Goal: Task Accomplishment & Management: Manage account settings

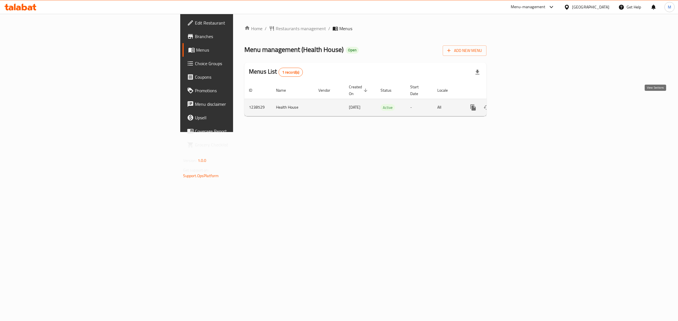
click at [517, 104] on icon "enhanced table" at bounding box center [513, 107] width 7 height 7
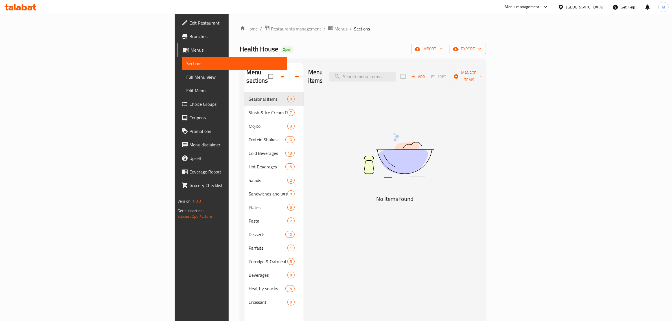
click at [189, 106] on span "Choice Groups" at bounding box center [235, 104] width 93 height 7
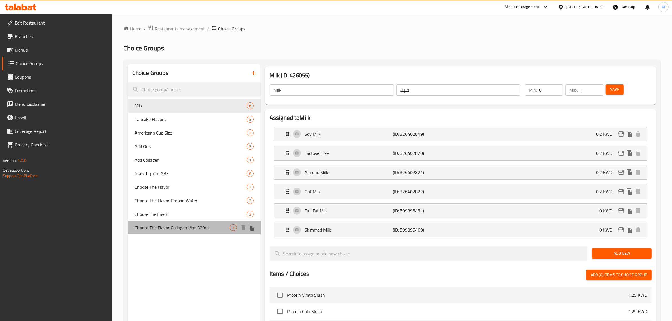
click at [207, 227] on span "Choose The Flavor Collagen Vibe 330ml" at bounding box center [182, 228] width 95 height 7
type input "Choose The Flavor Collagen Vibe 330ml"
type input "اختر نكهة الكولاجين فايب 330 مل"
type input "1"
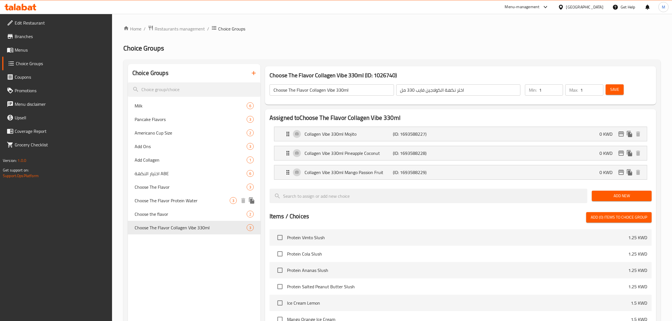
click at [193, 197] on span "Choose The Flavor Protein Water" at bounding box center [182, 200] width 95 height 7
type input "Choose The Flavor Protein Water"
type input "اختر نكهة الماء البروتيني الفوار ٣٣٠ مل"
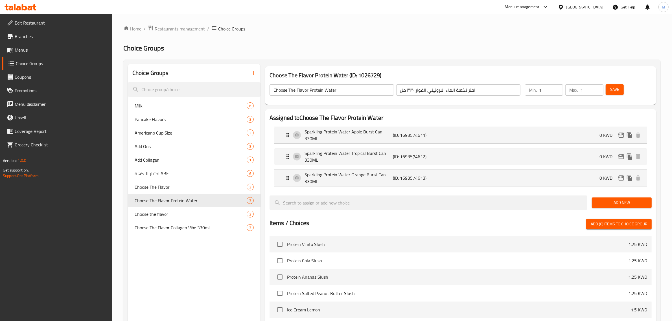
type input "1"
click at [558, 88] on input "1" at bounding box center [551, 89] width 24 height 11
click at [610, 88] on button "Save" at bounding box center [615, 89] width 18 height 10
click at [177, 30] on span "Restaurants management" at bounding box center [180, 28] width 50 height 7
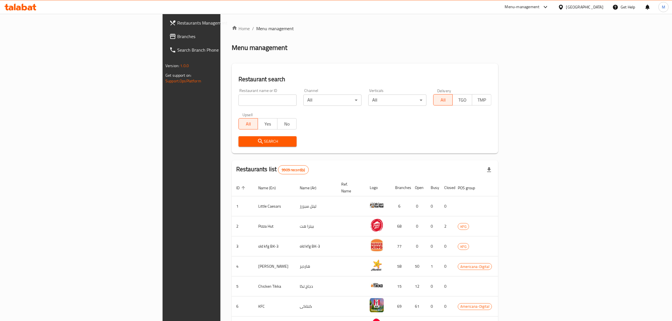
click at [177, 37] on span "Branches" at bounding box center [223, 36] width 93 height 7
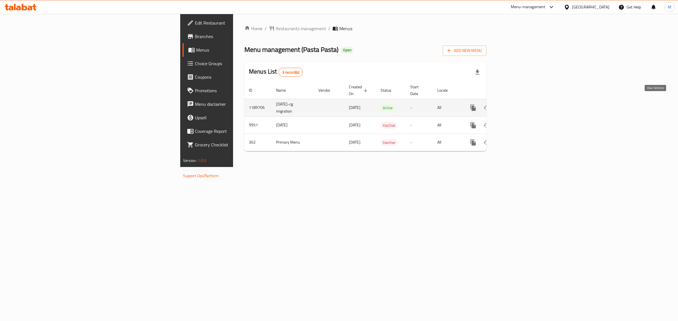
click at [517, 104] on icon "enhanced table" at bounding box center [513, 107] width 7 height 7
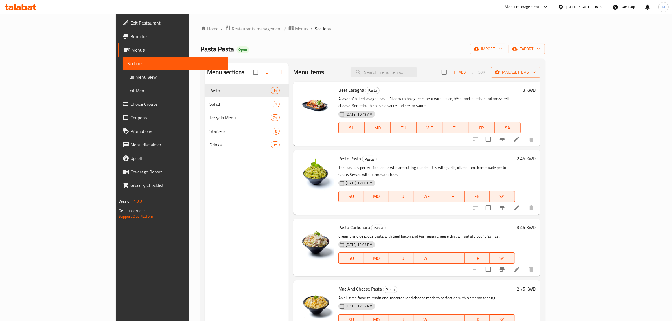
click at [130, 105] on span "Choice Groups" at bounding box center [176, 104] width 93 height 7
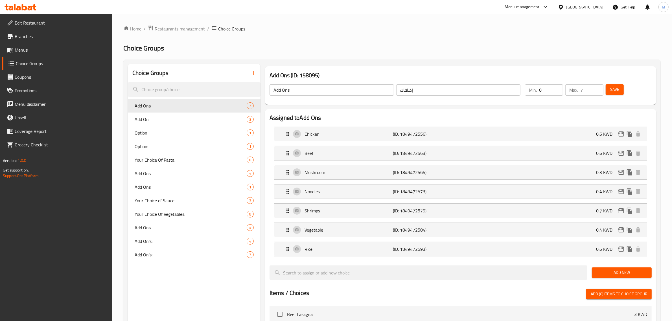
scroll to position [35, 0]
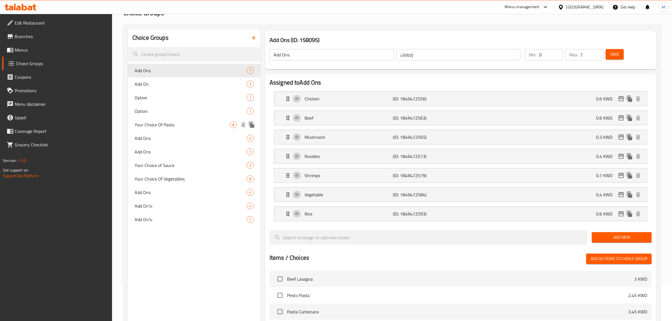
click at [187, 127] on span "Your Choice Of Pasta" at bounding box center [182, 124] width 95 height 7
type input "Your Choice Of Pasta"
type input "اختيارك من المعكرونة"
type input "2"
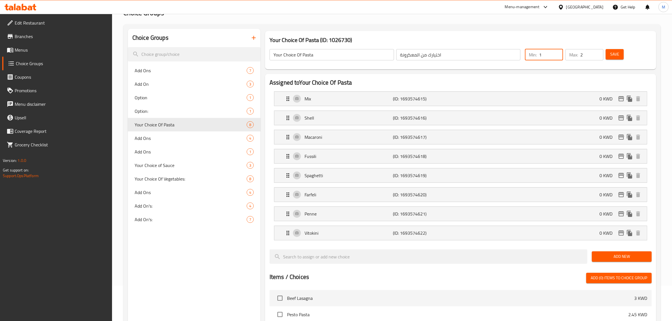
type input "1"
click at [557, 54] on input "1" at bounding box center [551, 54] width 24 height 11
type input "1"
click at [598, 59] on input "1" at bounding box center [592, 54] width 23 height 11
click at [615, 57] on span "Save" at bounding box center [615, 54] width 9 height 7
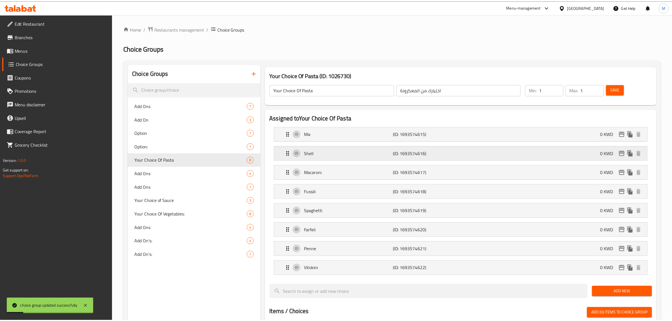
scroll to position [258, 0]
